Goal: Task Accomplishment & Management: Use online tool/utility

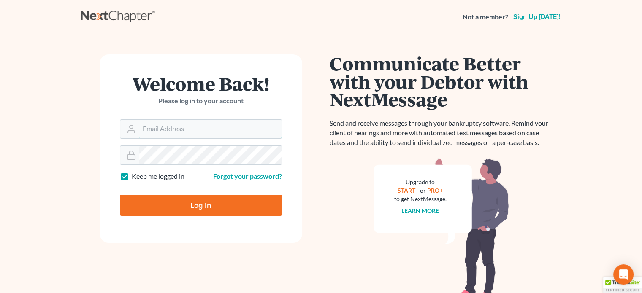
type input "steven@hollandlaw970.com"
click at [204, 205] on input "Log In" at bounding box center [201, 205] width 162 height 21
type input "Thinking..."
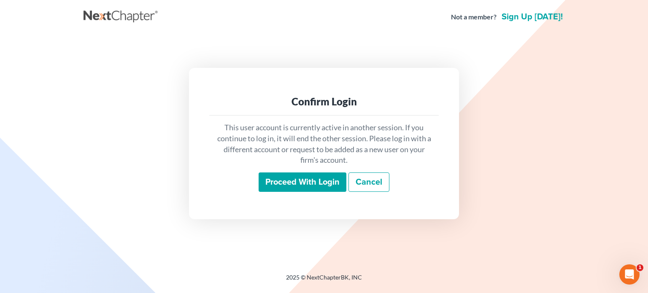
click at [285, 178] on input "Proceed with login" at bounding box center [303, 182] width 88 height 19
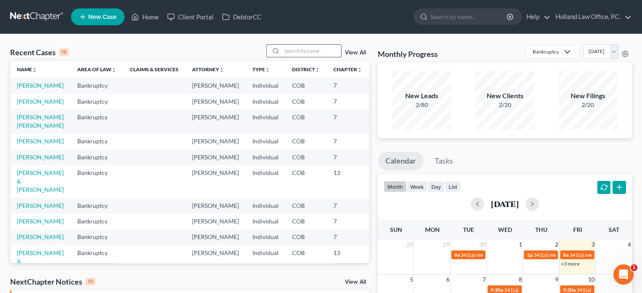
click at [301, 54] on input "search" at bounding box center [311, 51] width 59 height 12
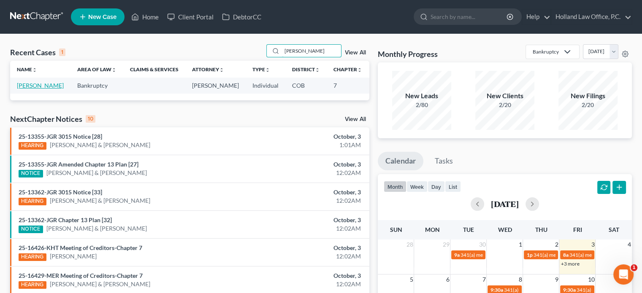
type input "sarah stelmack"
click at [35, 85] on link "Stelmack, Sarah" at bounding box center [40, 85] width 47 height 7
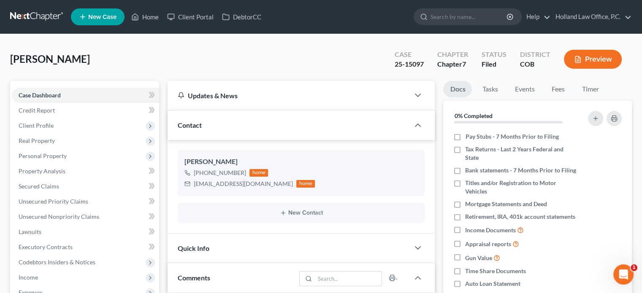
scroll to position [253, 0]
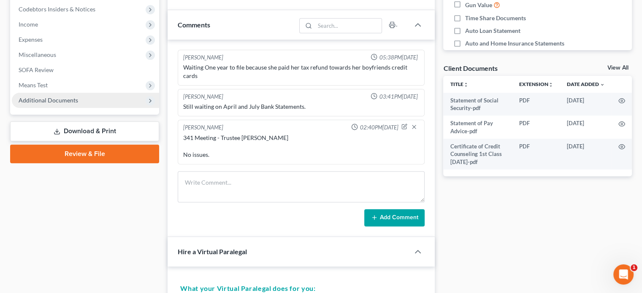
click at [62, 102] on span "Additional Documents" at bounding box center [48, 100] width 59 height 7
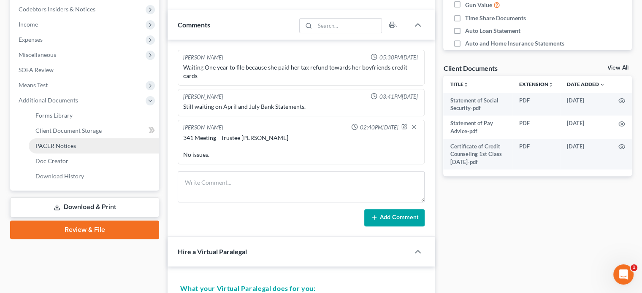
click at [66, 141] on link "PACER Notices" at bounding box center [94, 145] width 130 height 15
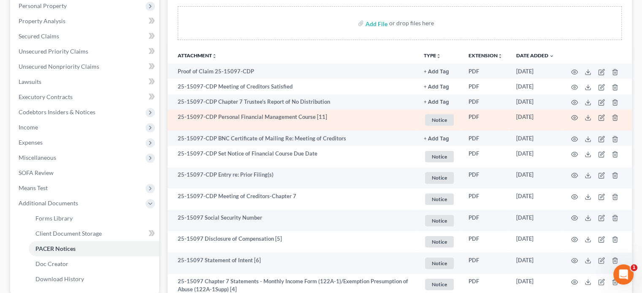
scroll to position [169, 0]
